Goal: Task Accomplishment & Management: Complete application form

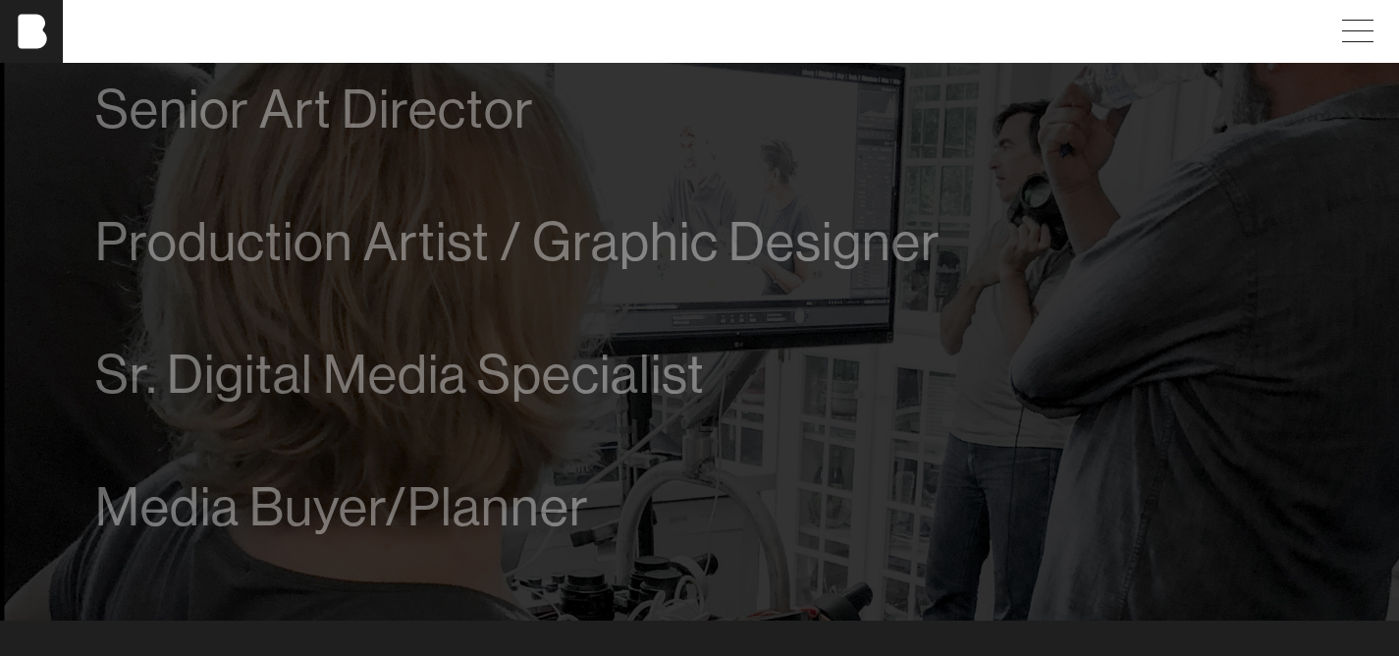
scroll to position [1294, 0]
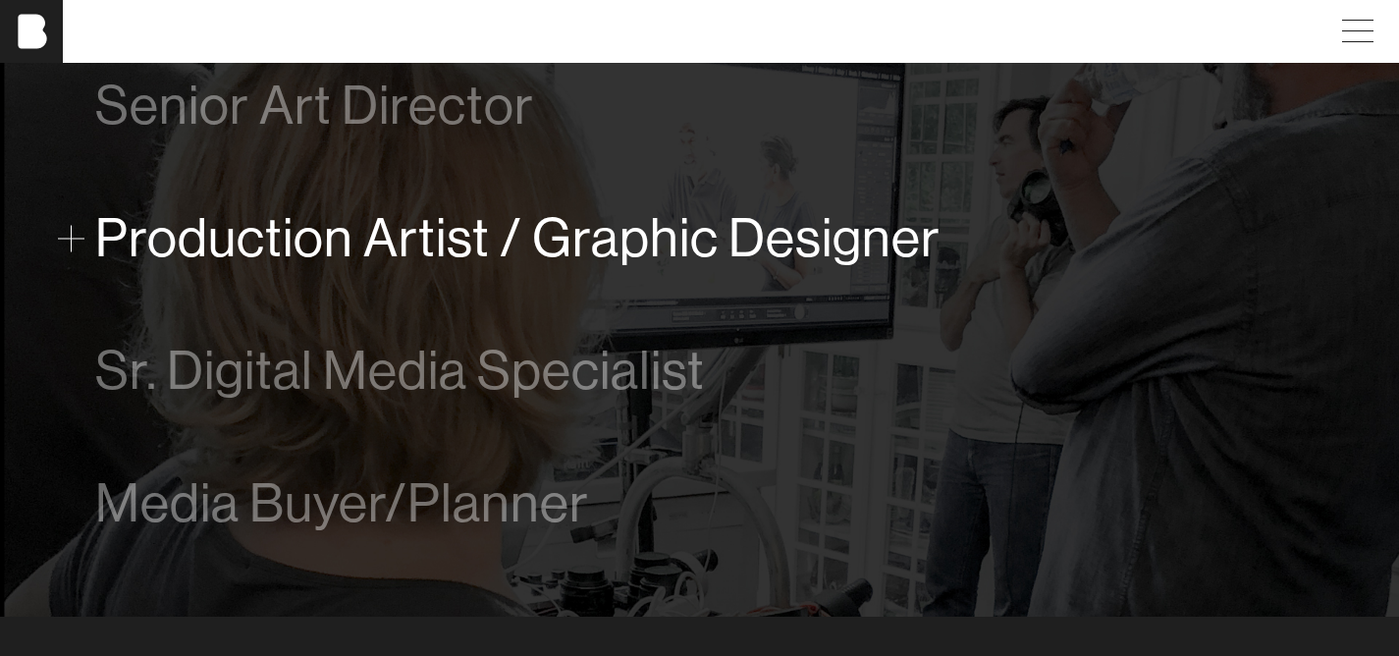
click at [634, 245] on span "Production Artist / Graphic Designer" at bounding box center [517, 238] width 845 height 60
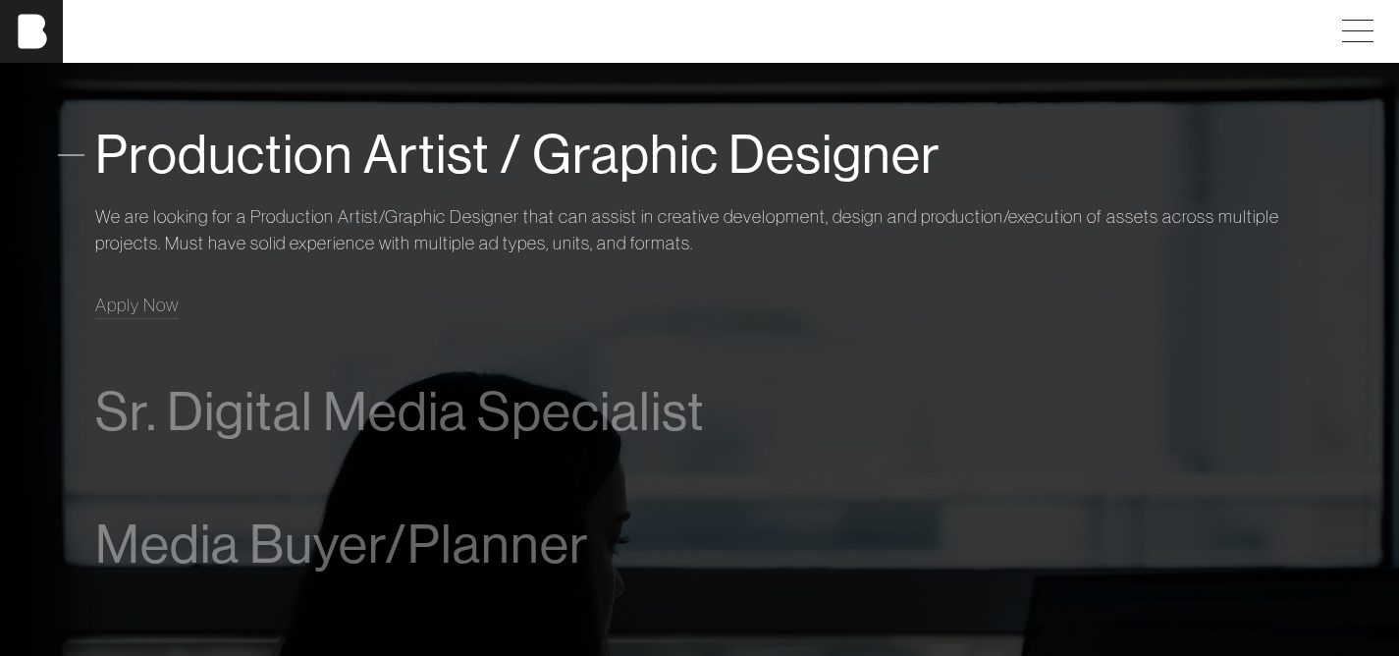
scroll to position [1391, 0]
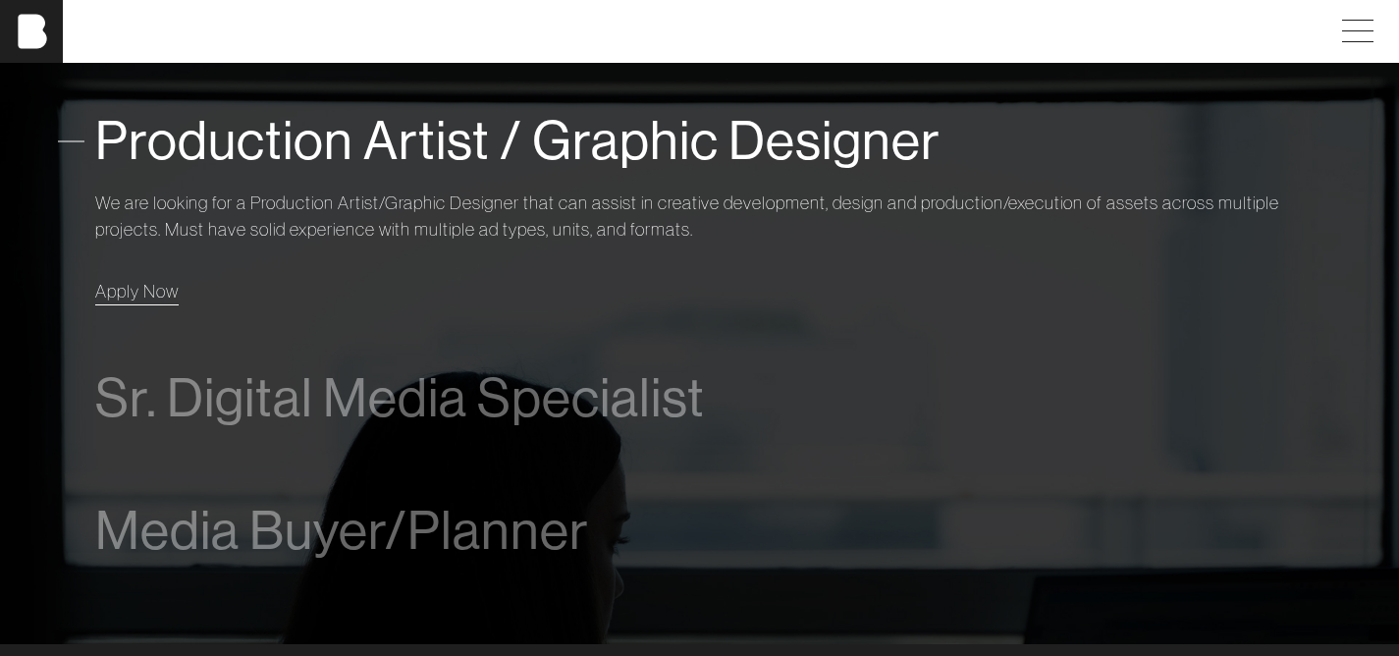
click at [151, 291] on span "Apply Now" at bounding box center [136, 291] width 83 height 23
click at [261, 143] on span "Production Artist / Graphic Designer" at bounding box center [517, 141] width 845 height 60
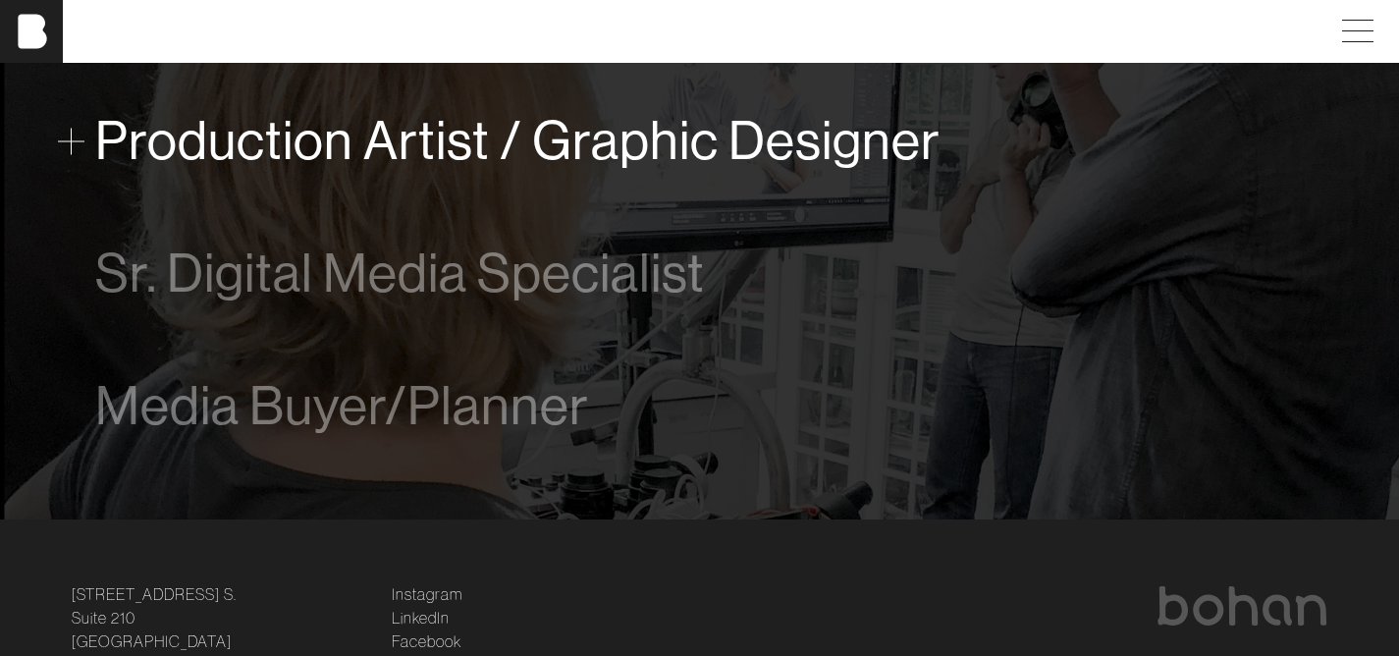
click at [261, 143] on span "Production Artist / Graphic Designer" at bounding box center [517, 141] width 845 height 60
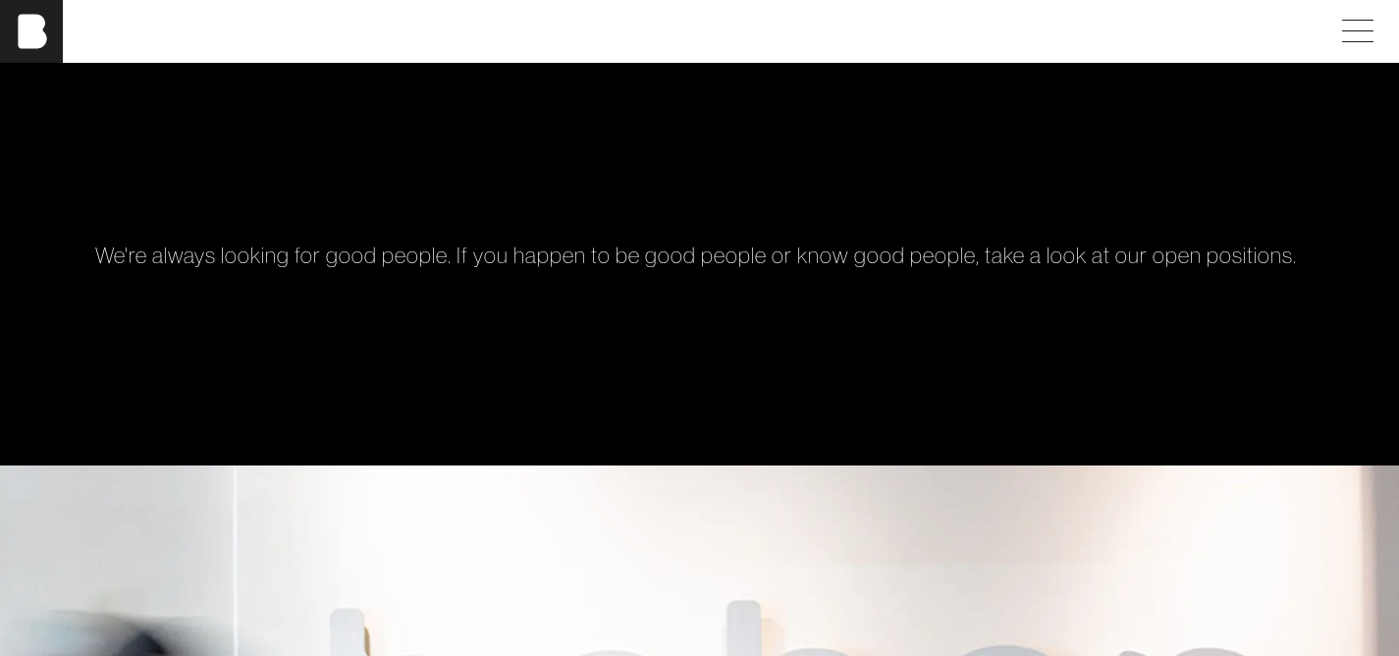
scroll to position [0, 0]
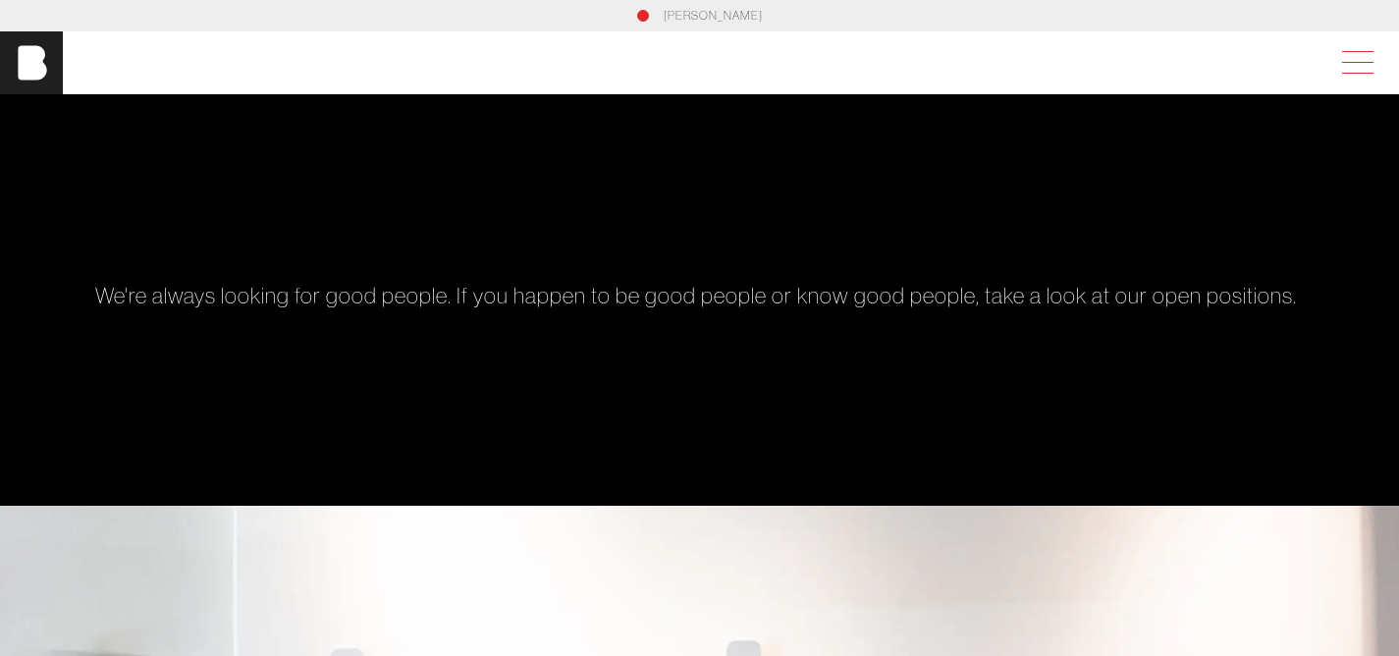
click at [1367, 64] on span at bounding box center [1354, 62] width 45 height 35
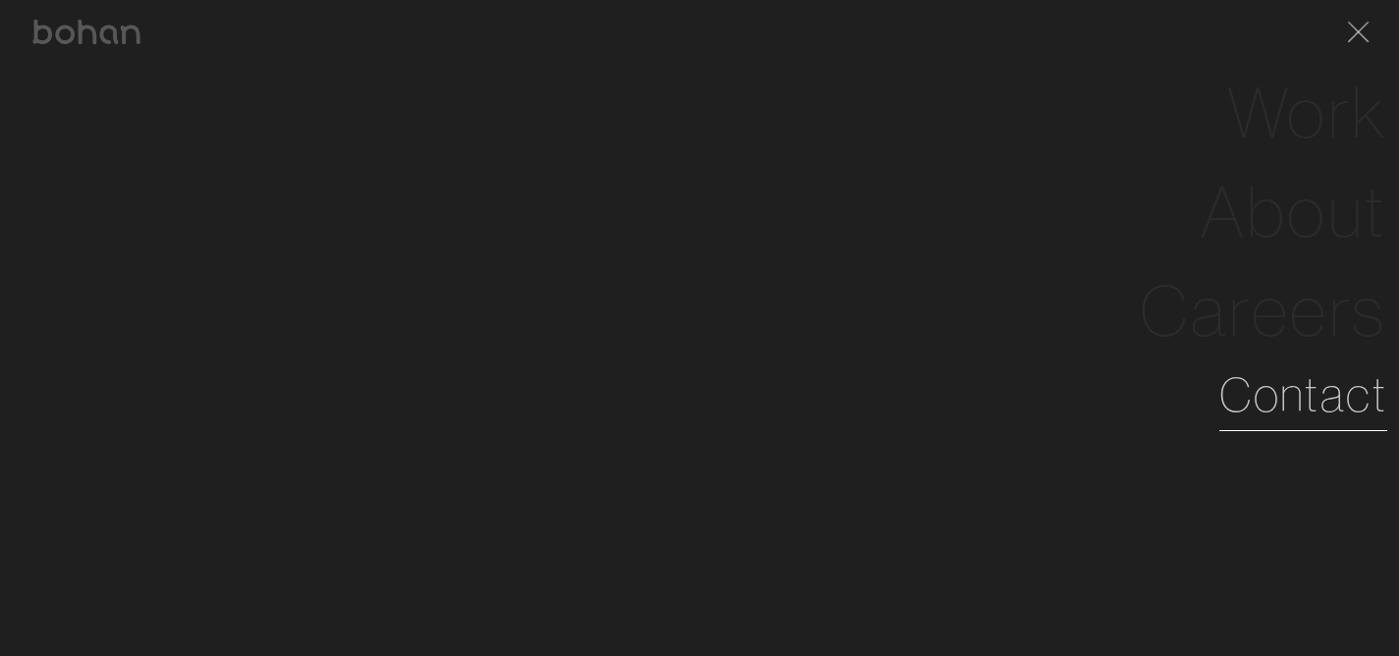
click at [1307, 411] on link "Contact" at bounding box center [1304, 394] width 168 height 71
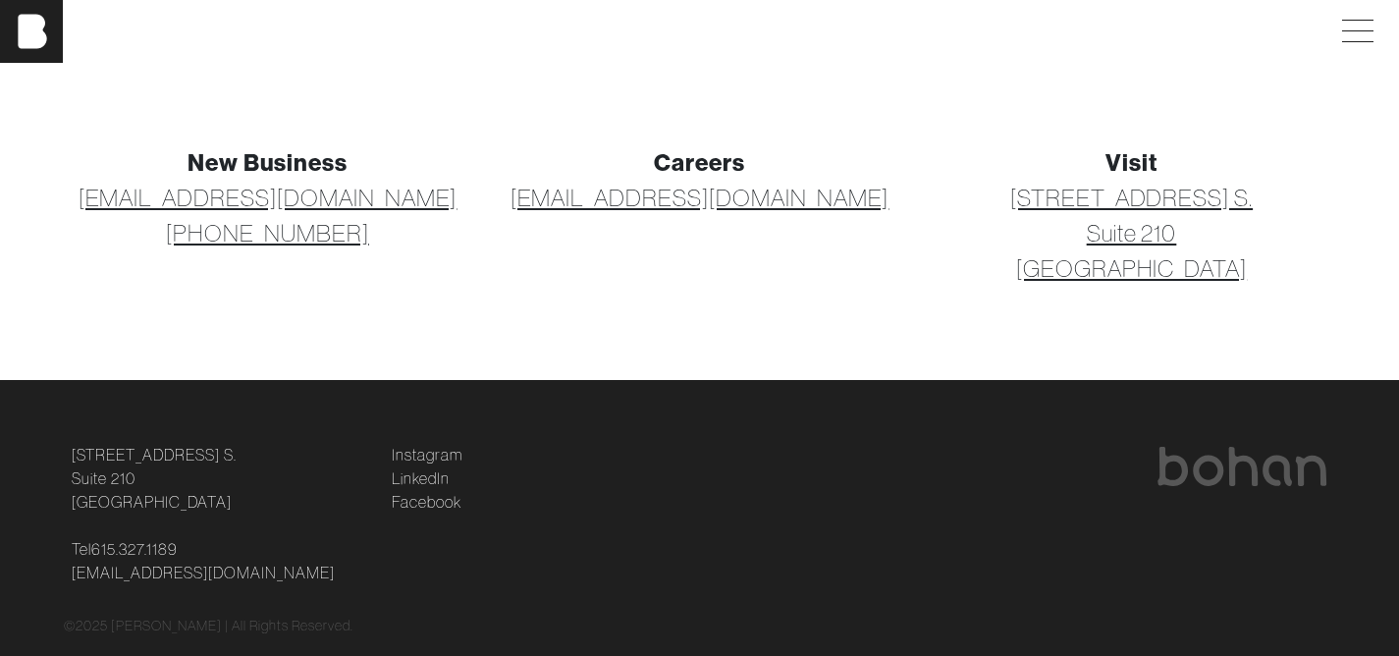
scroll to position [267, 0]
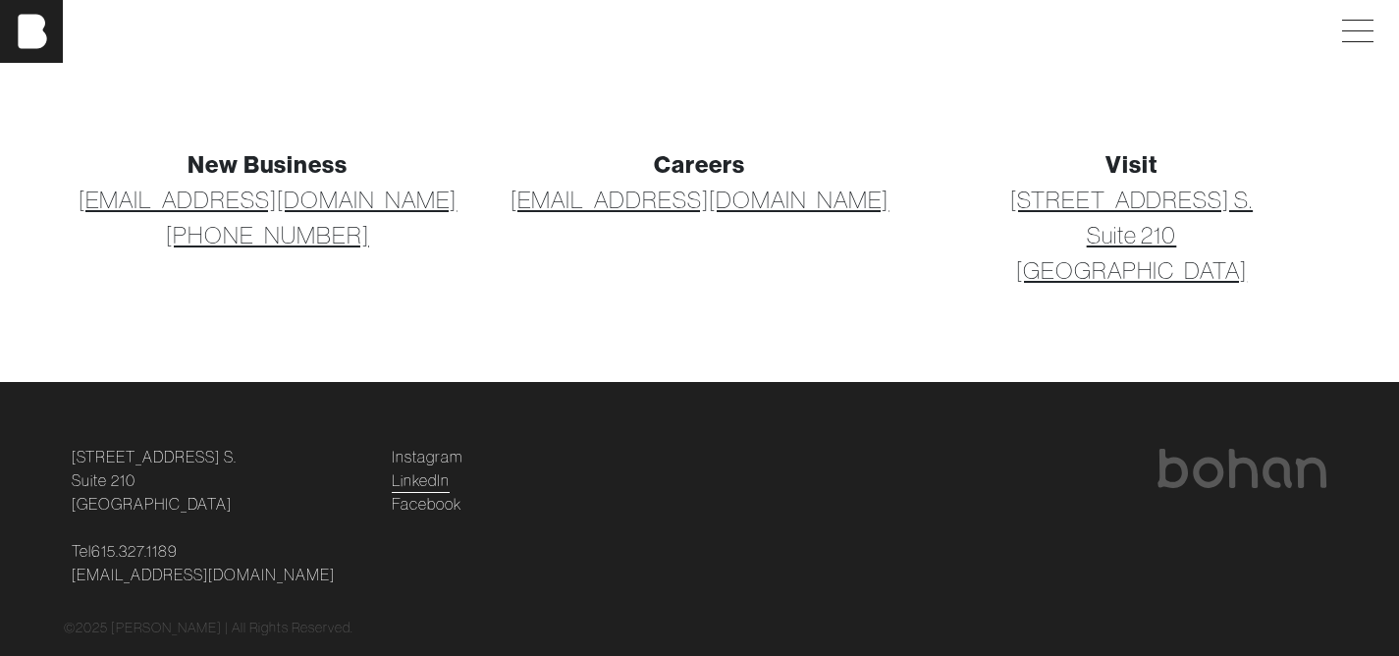
click at [415, 484] on link "LinkedIn" at bounding box center [421, 480] width 58 height 24
